Goal: Task Accomplishment & Management: Manage account settings

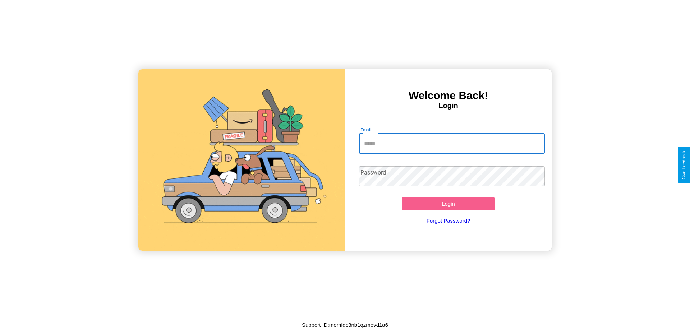
click at [452, 143] on input "Email" at bounding box center [452, 144] width 186 height 20
type input "**********"
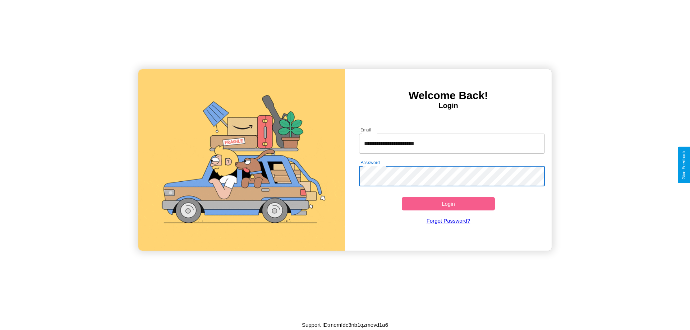
click at [448, 204] on button "Login" at bounding box center [448, 203] width 93 height 13
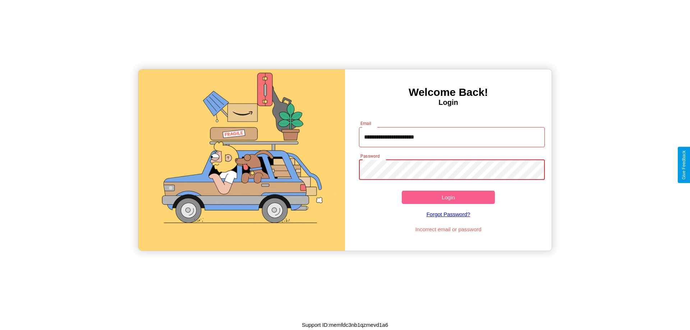
click at [448, 197] on button "Login" at bounding box center [448, 197] width 93 height 13
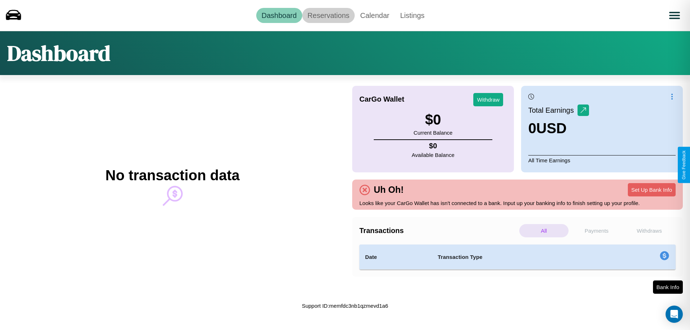
click at [328, 15] on link "Reservations" at bounding box center [328, 15] width 53 height 15
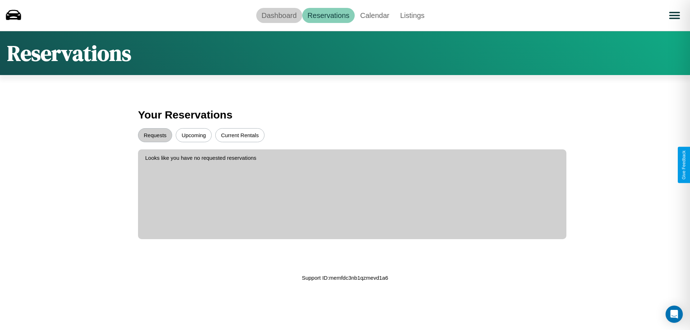
click at [279, 15] on link "Dashboard" at bounding box center [279, 15] width 46 height 15
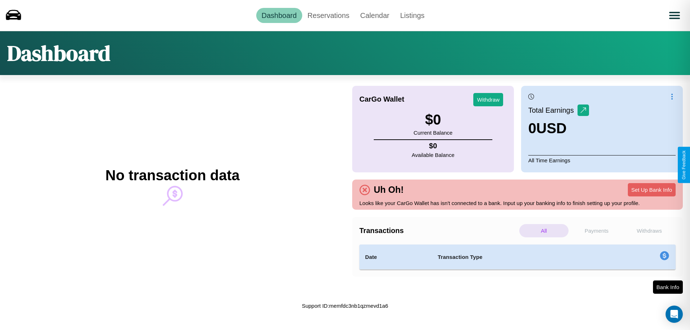
click at [649, 231] on p "Withdraws" at bounding box center [649, 230] width 49 height 13
